Goal: Navigation & Orientation: Find specific page/section

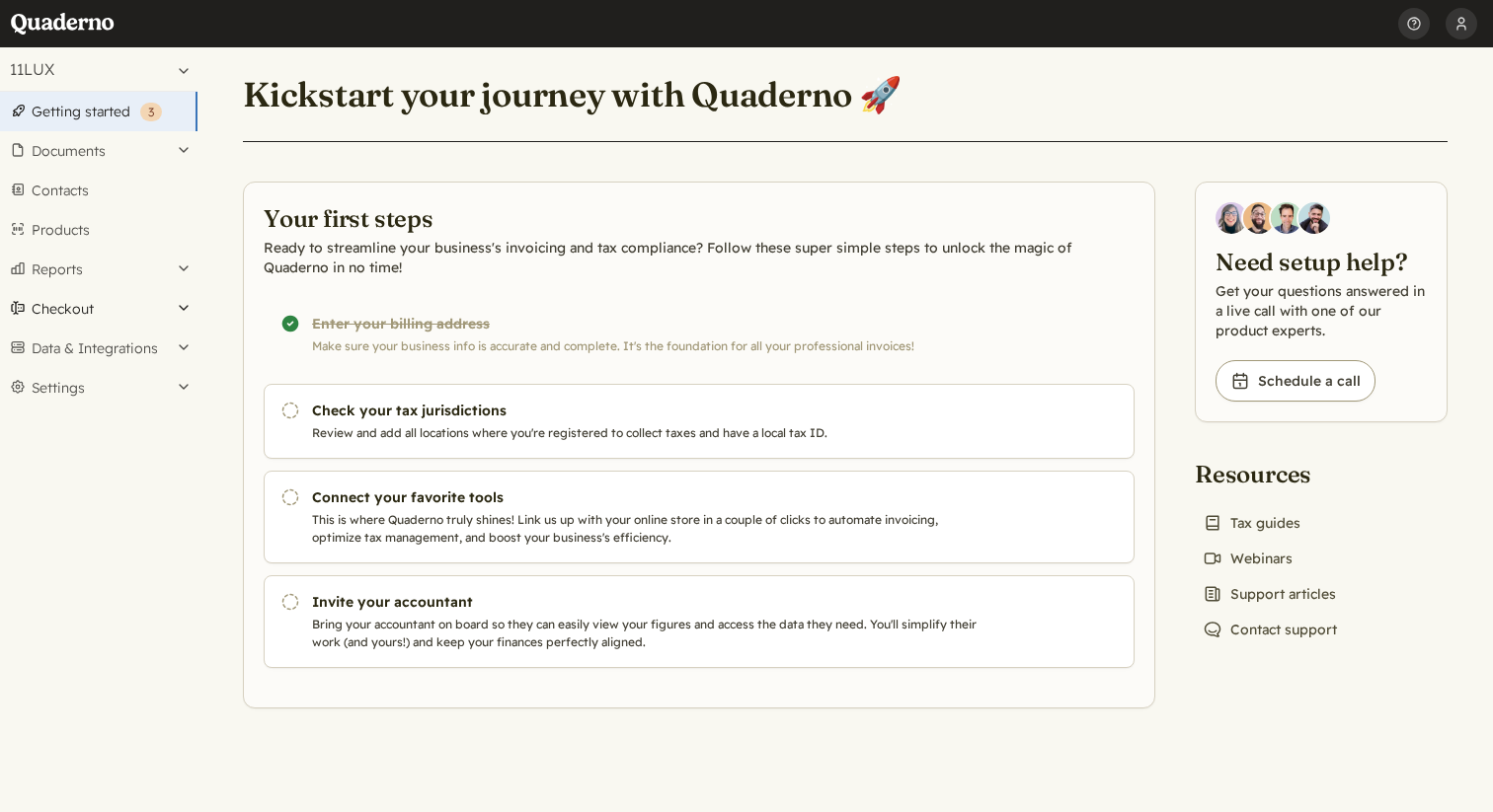
click at [94, 308] on button "Checkout" at bounding box center [98, 309] width 197 height 40
click at [59, 337] on link "Links" at bounding box center [98, 342] width 197 height 28
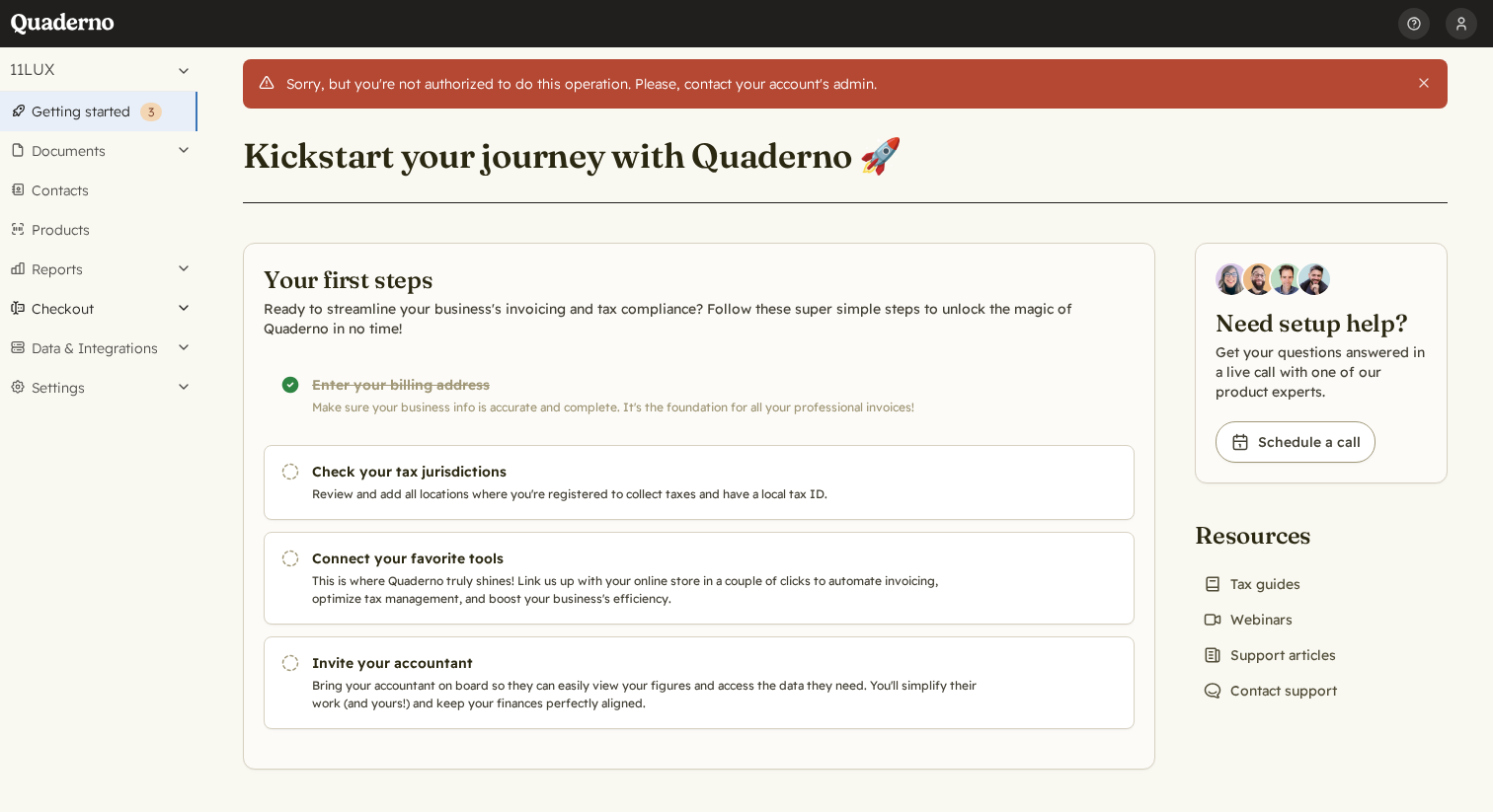
click at [84, 306] on button "Checkout" at bounding box center [98, 309] width 197 height 40
click at [62, 346] on link "Links" at bounding box center [98, 342] width 197 height 28
